Goal: Task Accomplishment & Management: Manage account settings

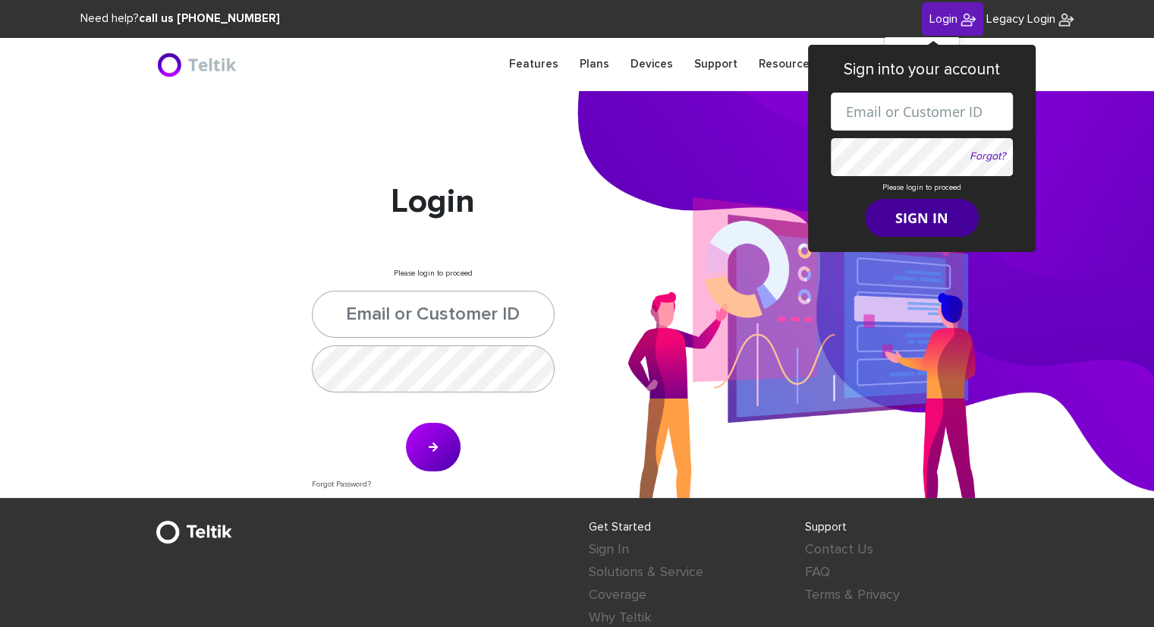
type input "[PERSON_NAME][EMAIL_ADDRESS][DOMAIN_NAME]"
click at [918, 216] on form "[PERSON_NAME][EMAIL_ADDRESS][DOMAIN_NAME] Forgot? Please login to proceed SIGN …" at bounding box center [922, 165] width 182 height 144
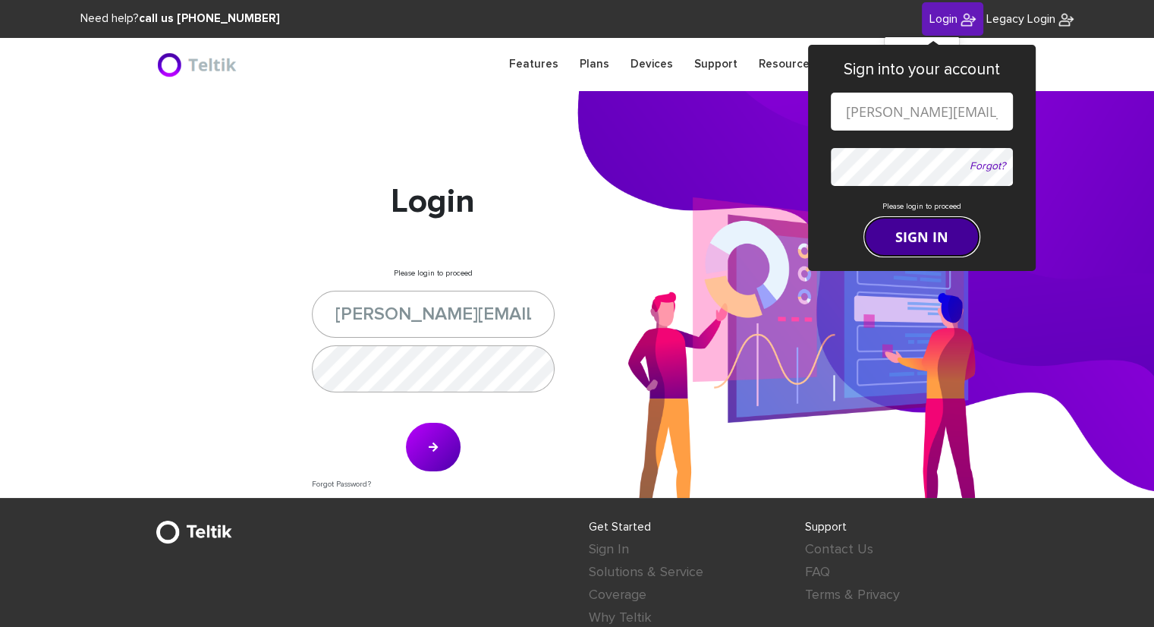
click at [919, 244] on button "SIGN IN" at bounding box center [922, 237] width 114 height 38
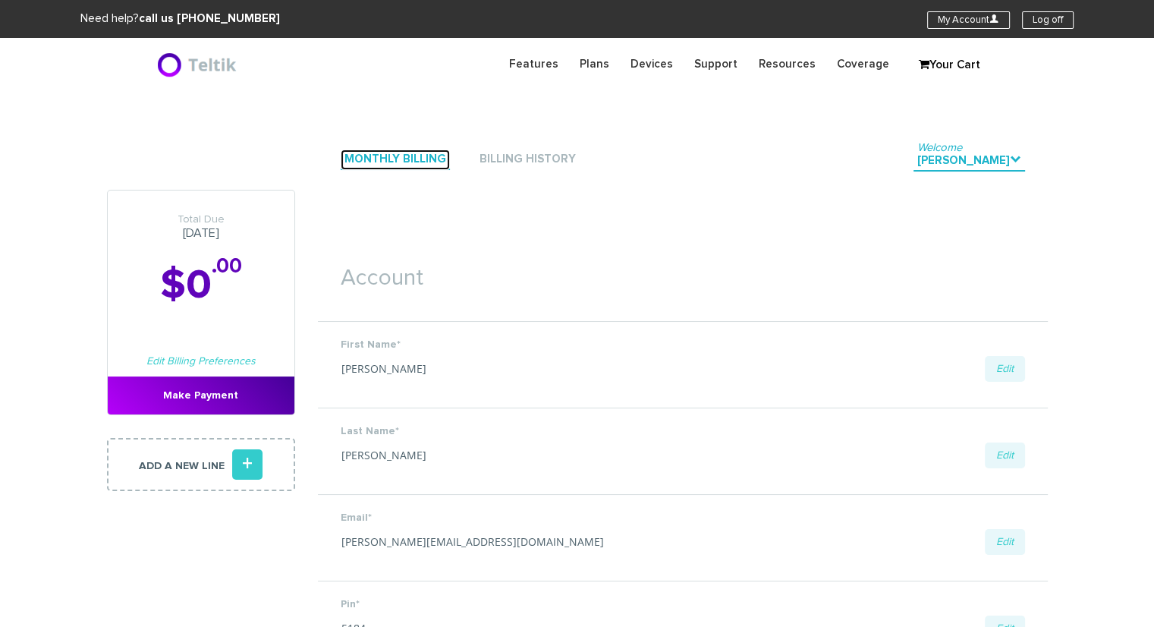
click at [429, 168] on link "Monthly Billing" at bounding box center [395, 160] width 109 height 20
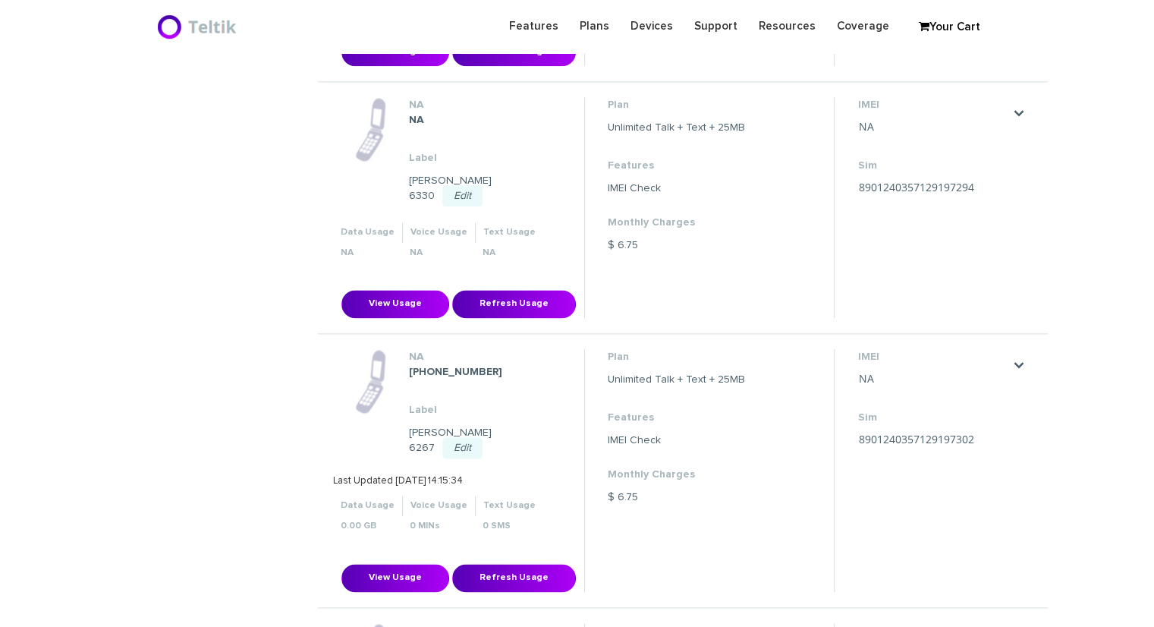
scroll to position [2049, 0]
